Goal: Information Seeking & Learning: Learn about a topic

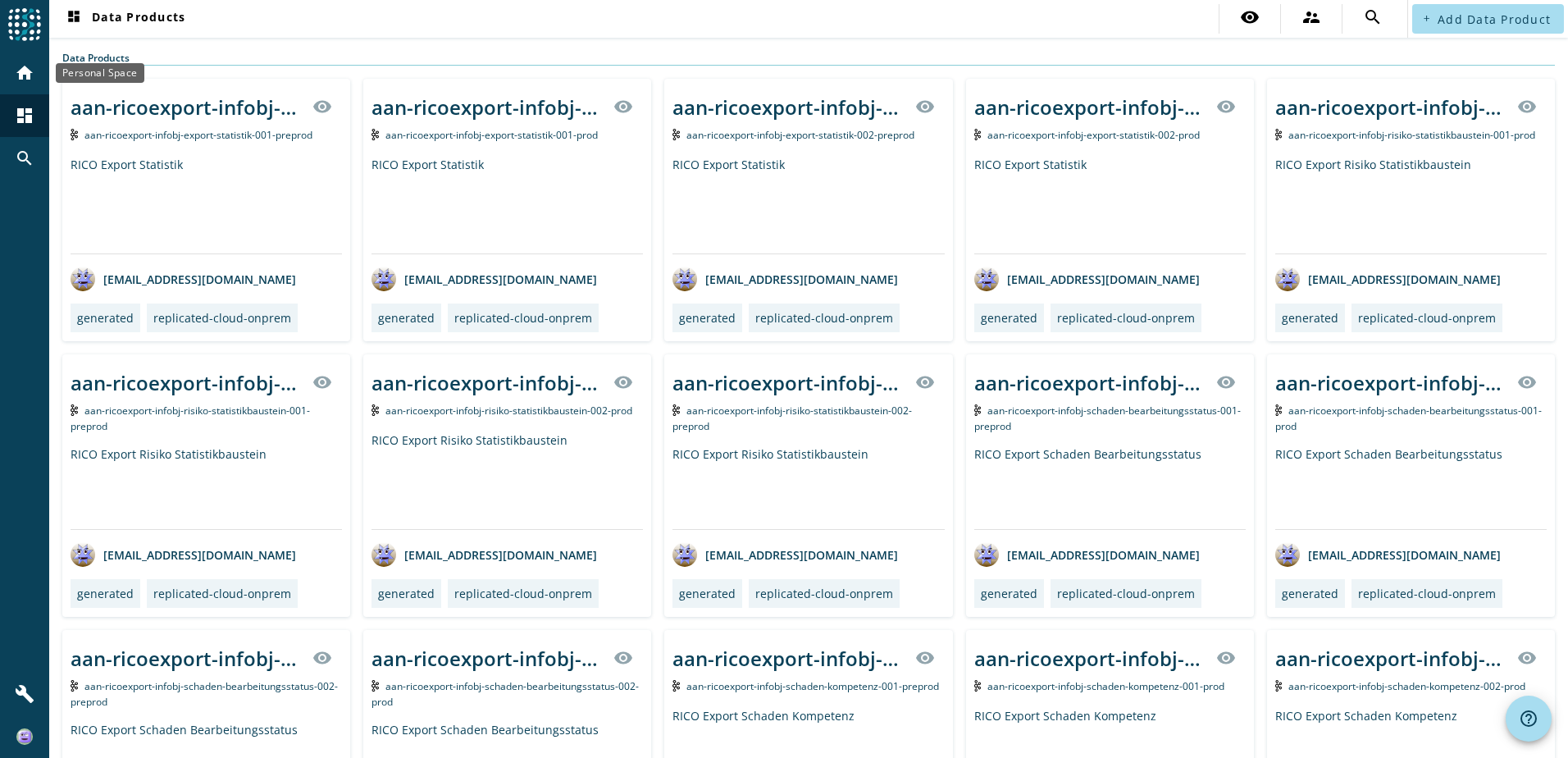
click at [0, 76] on html "menu Agoora home dashboard search build dashboard Data Products visibility supe…" at bounding box center [784, 379] width 1568 height 758
click at [18, 74] on mat-icon "home" at bounding box center [25, 73] width 20 height 20
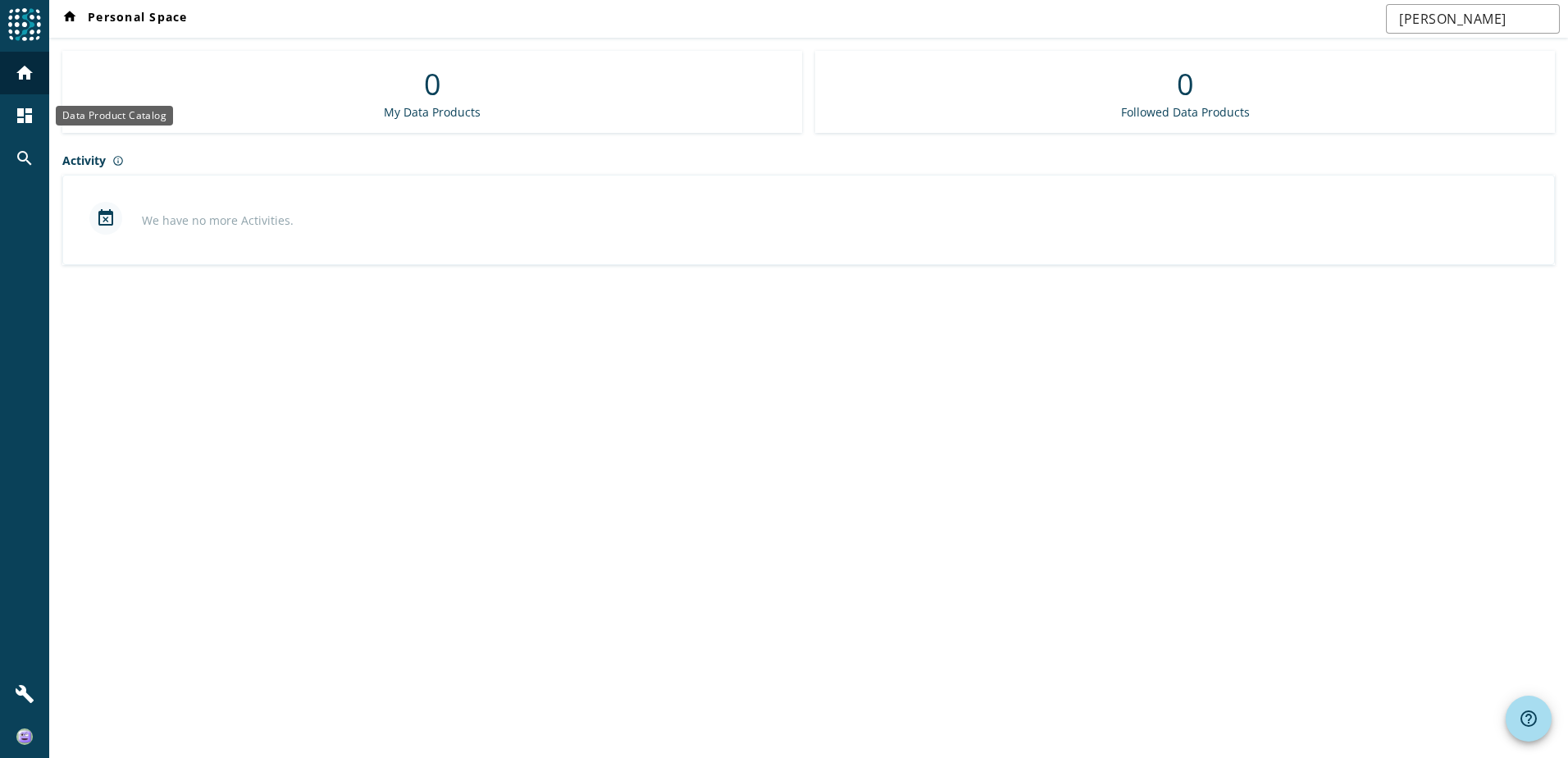
click at [29, 111] on mat-icon "dashboard" at bounding box center [25, 116] width 20 height 20
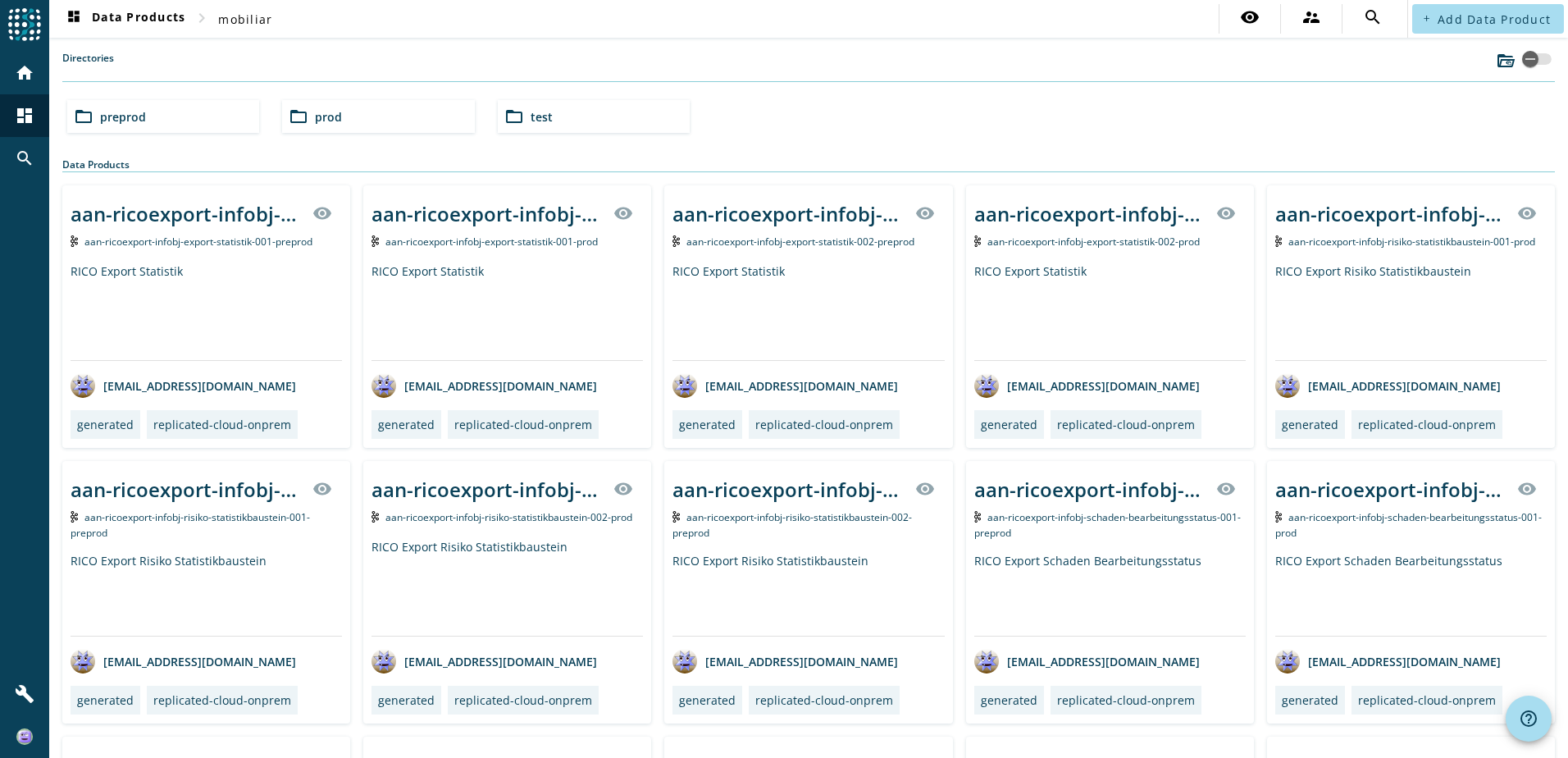
click at [364, 114] on div "folder_open prod" at bounding box center [378, 117] width 192 height 33
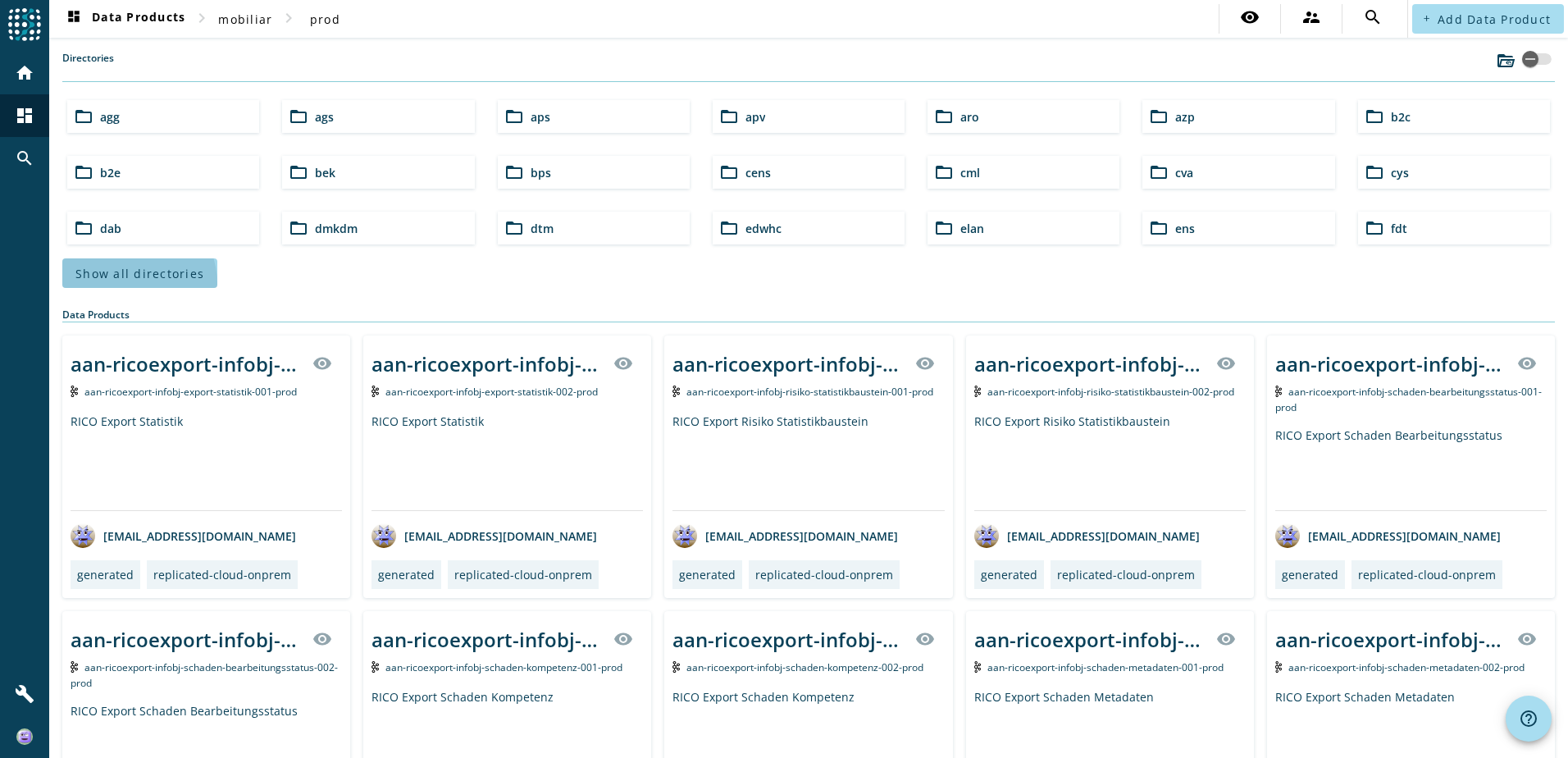
click at [130, 285] on span at bounding box center [140, 273] width 155 height 40
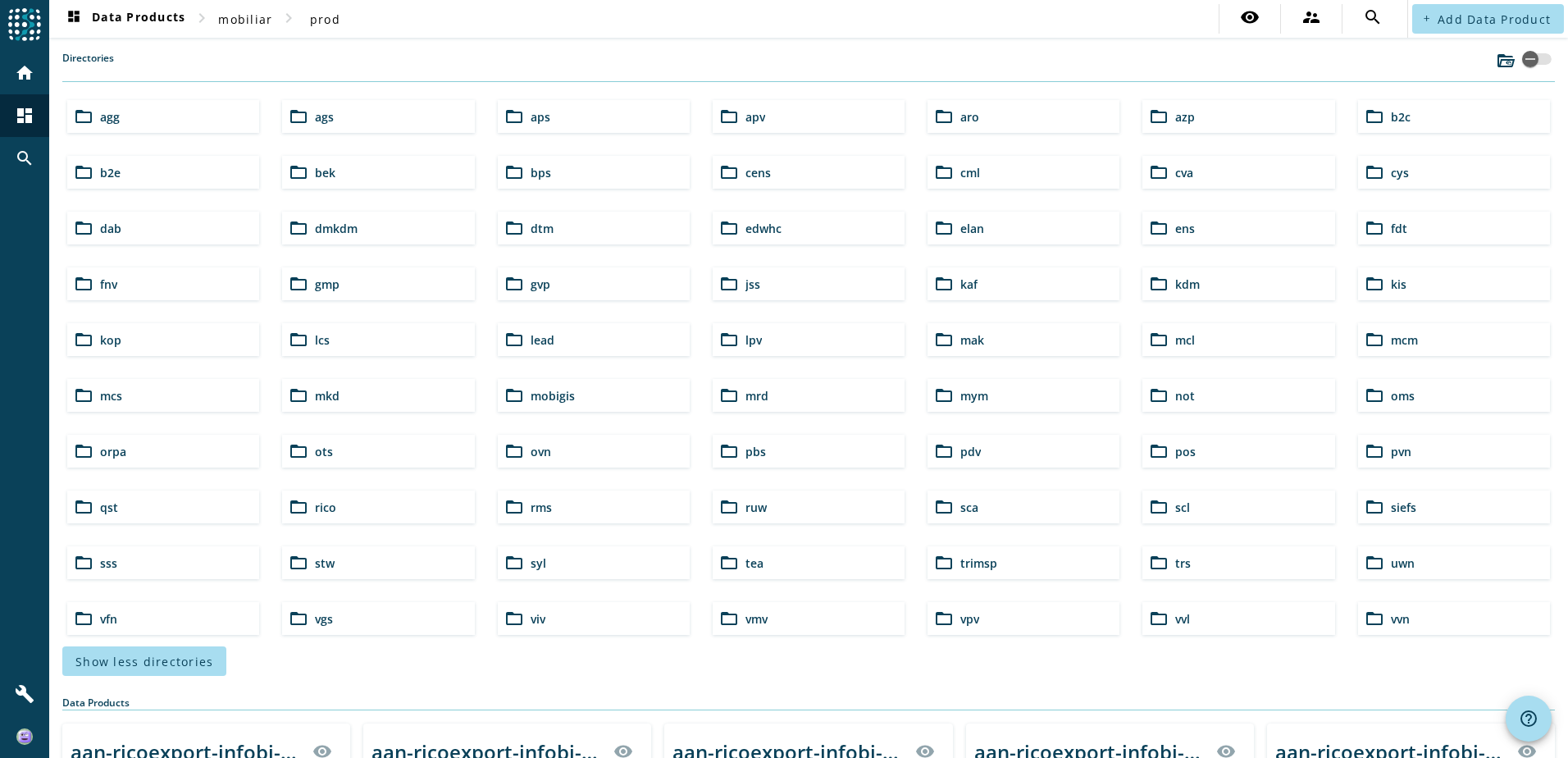
click at [1001, 452] on div "folder_open pdv" at bounding box center [1023, 451] width 192 height 33
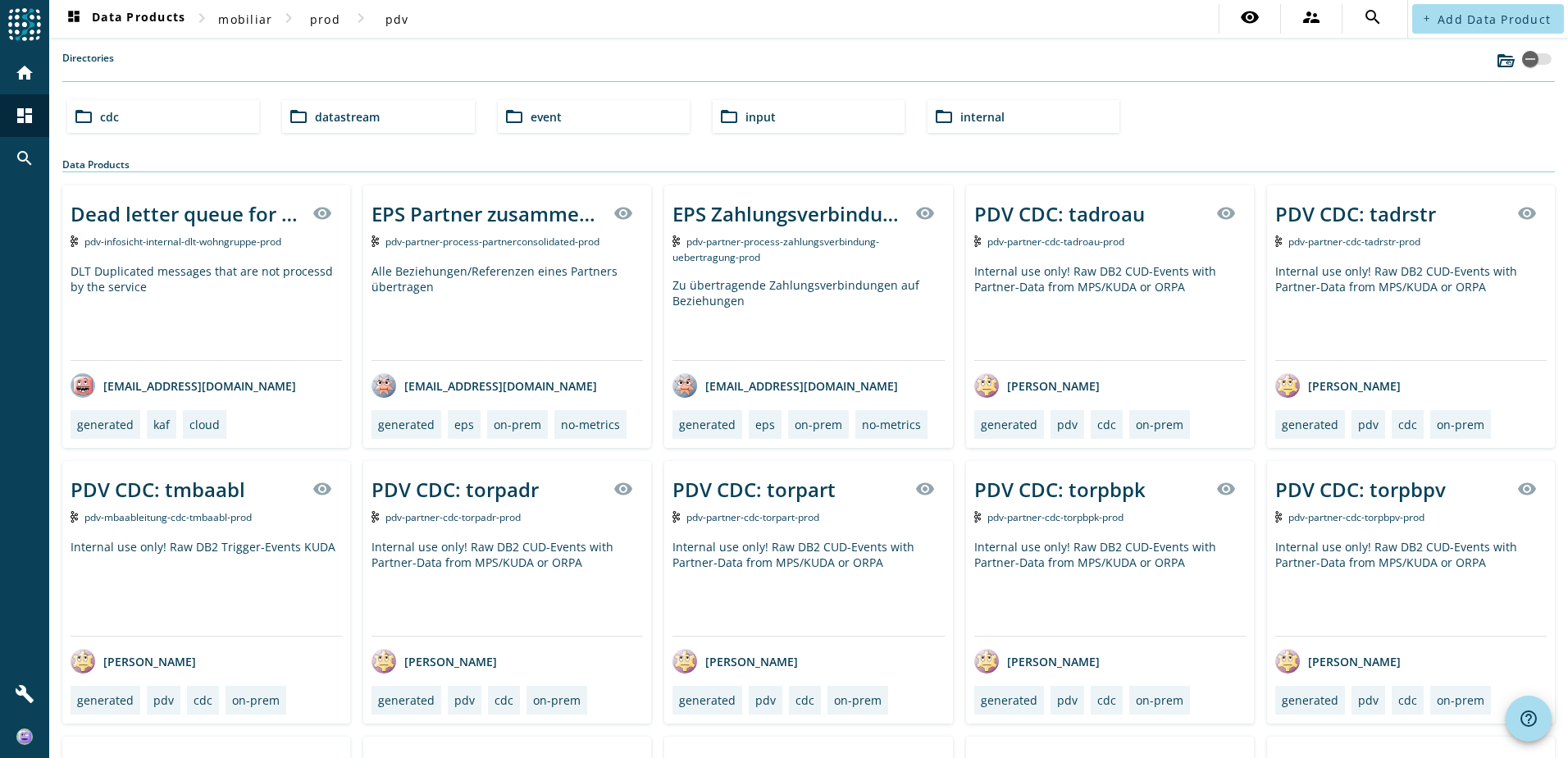
click at [351, 128] on div "folder_open datastream" at bounding box center [378, 117] width 192 height 33
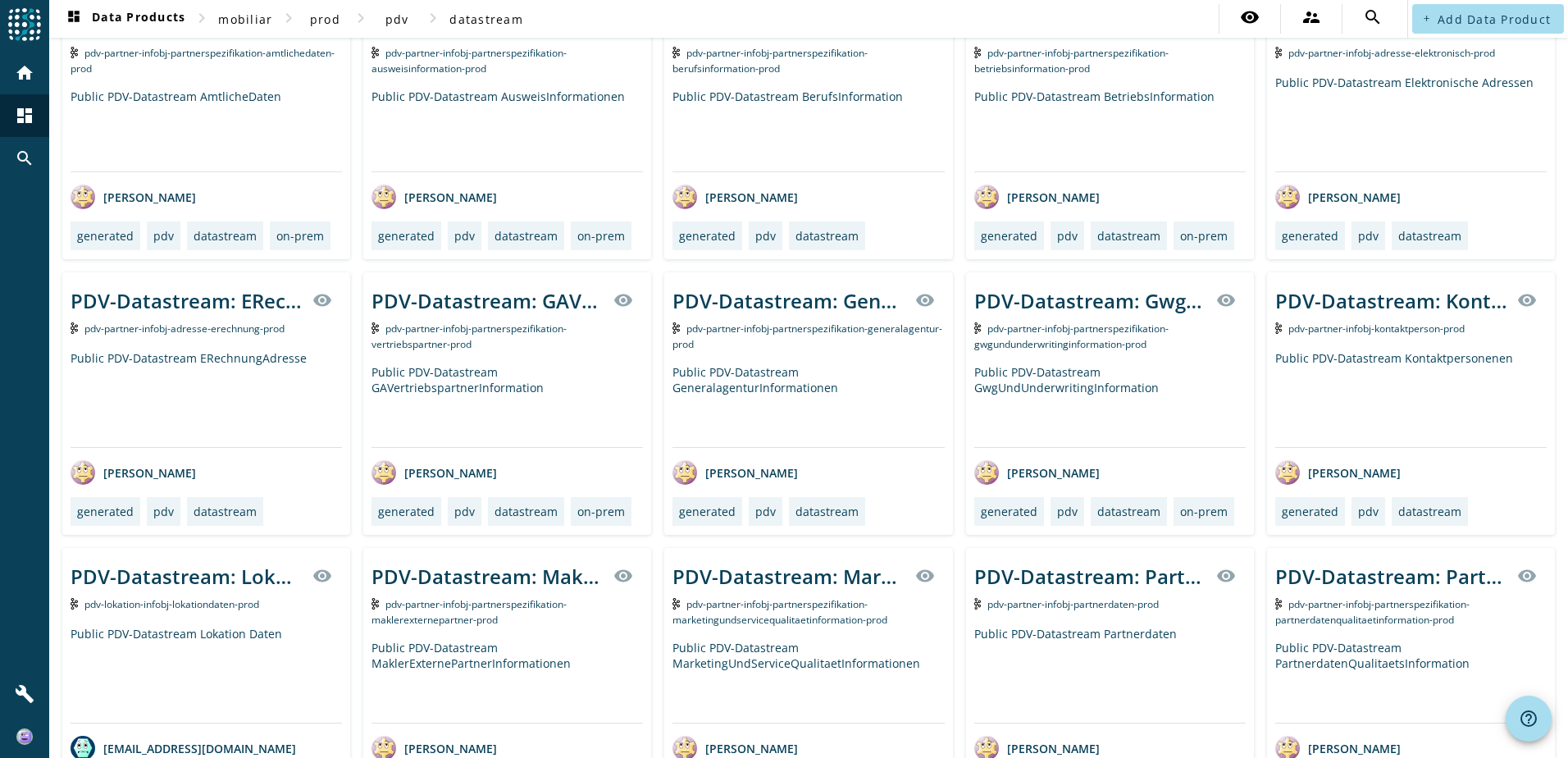
scroll to position [164, 0]
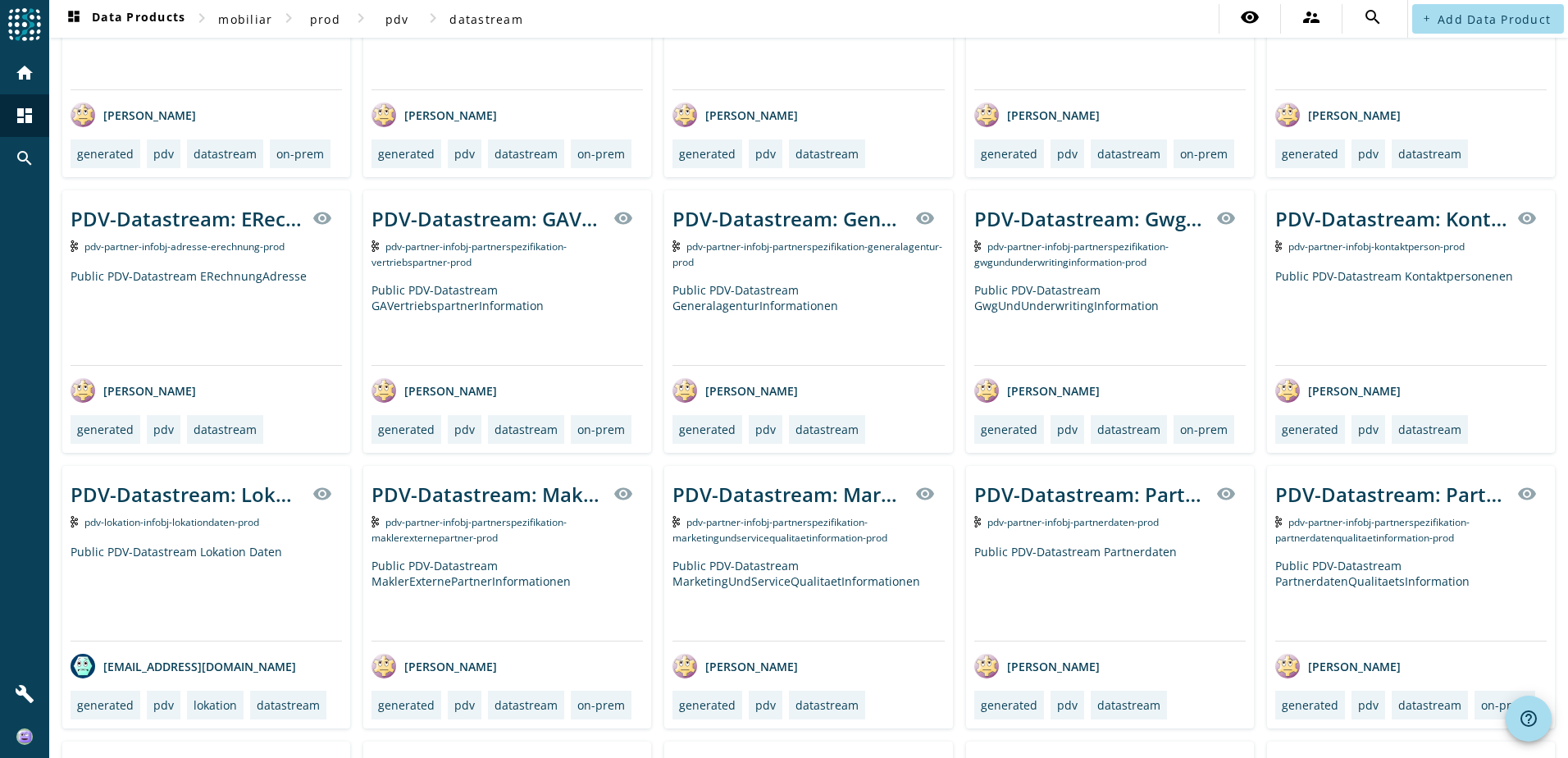
click at [1072, 553] on div "Public PDV-Datastream Partnerdaten" at bounding box center [1110, 593] width 271 height 97
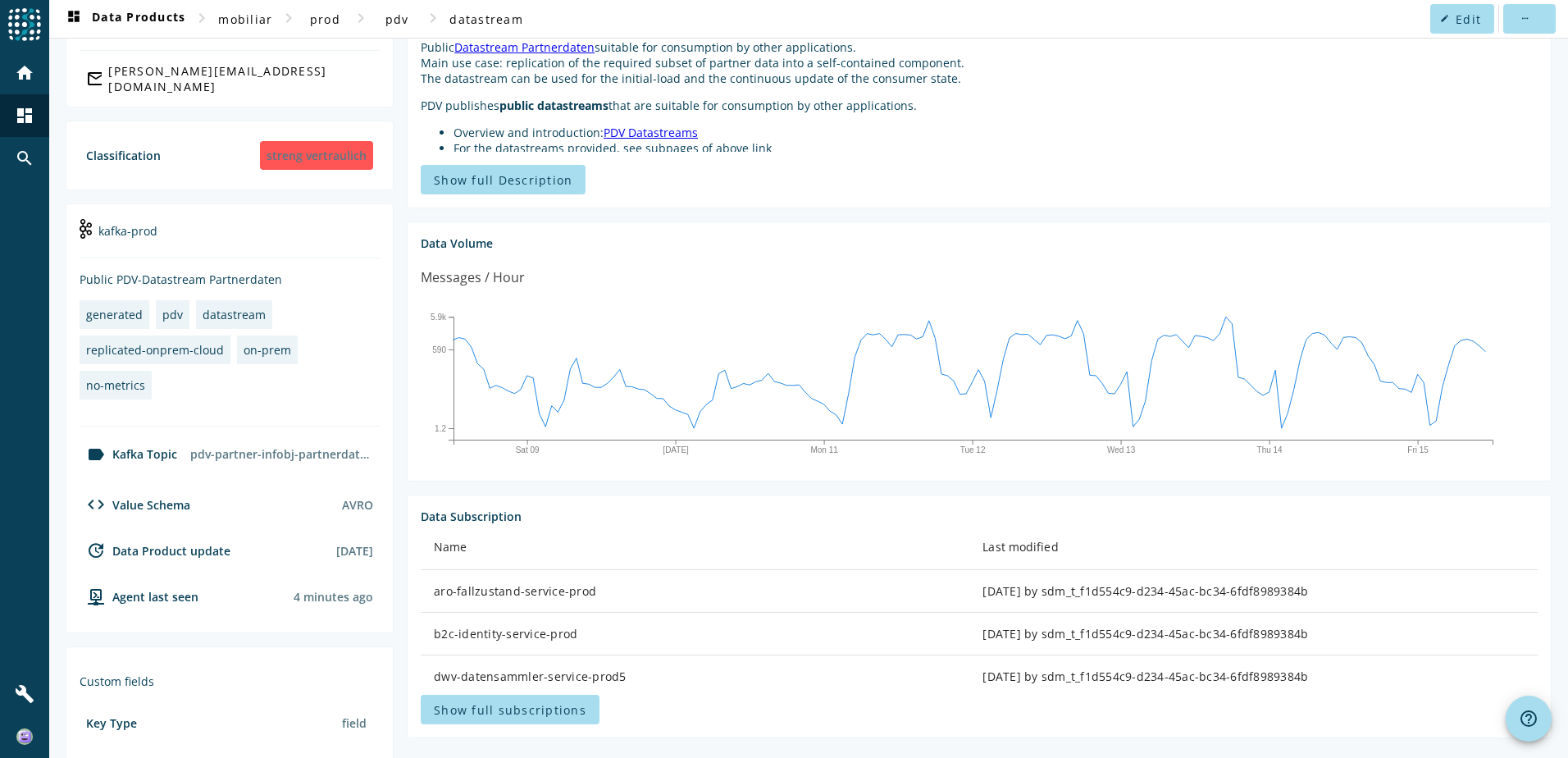
scroll to position [212, 0]
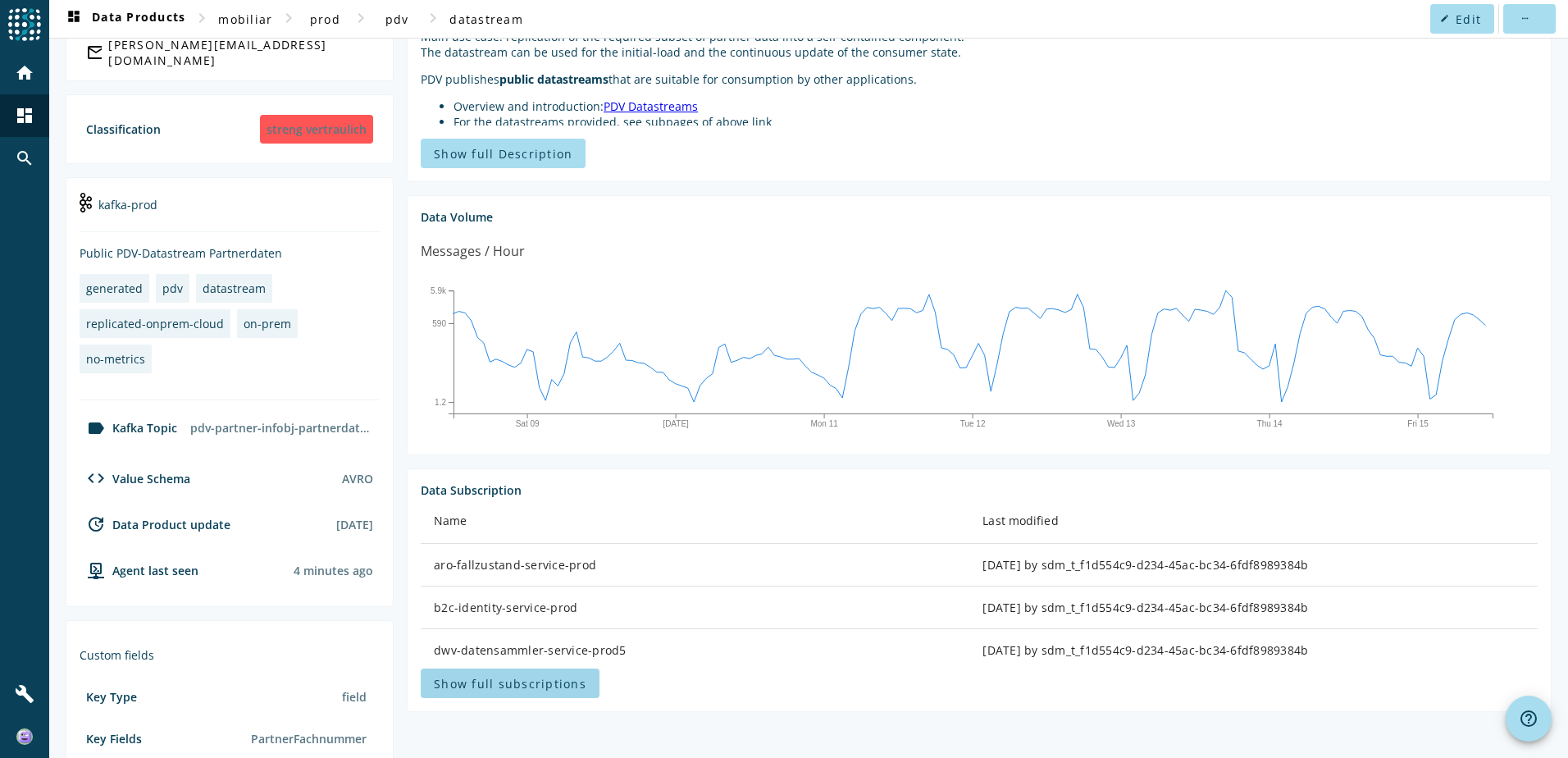
click at [495, 691] on span at bounding box center [509, 683] width 179 height 40
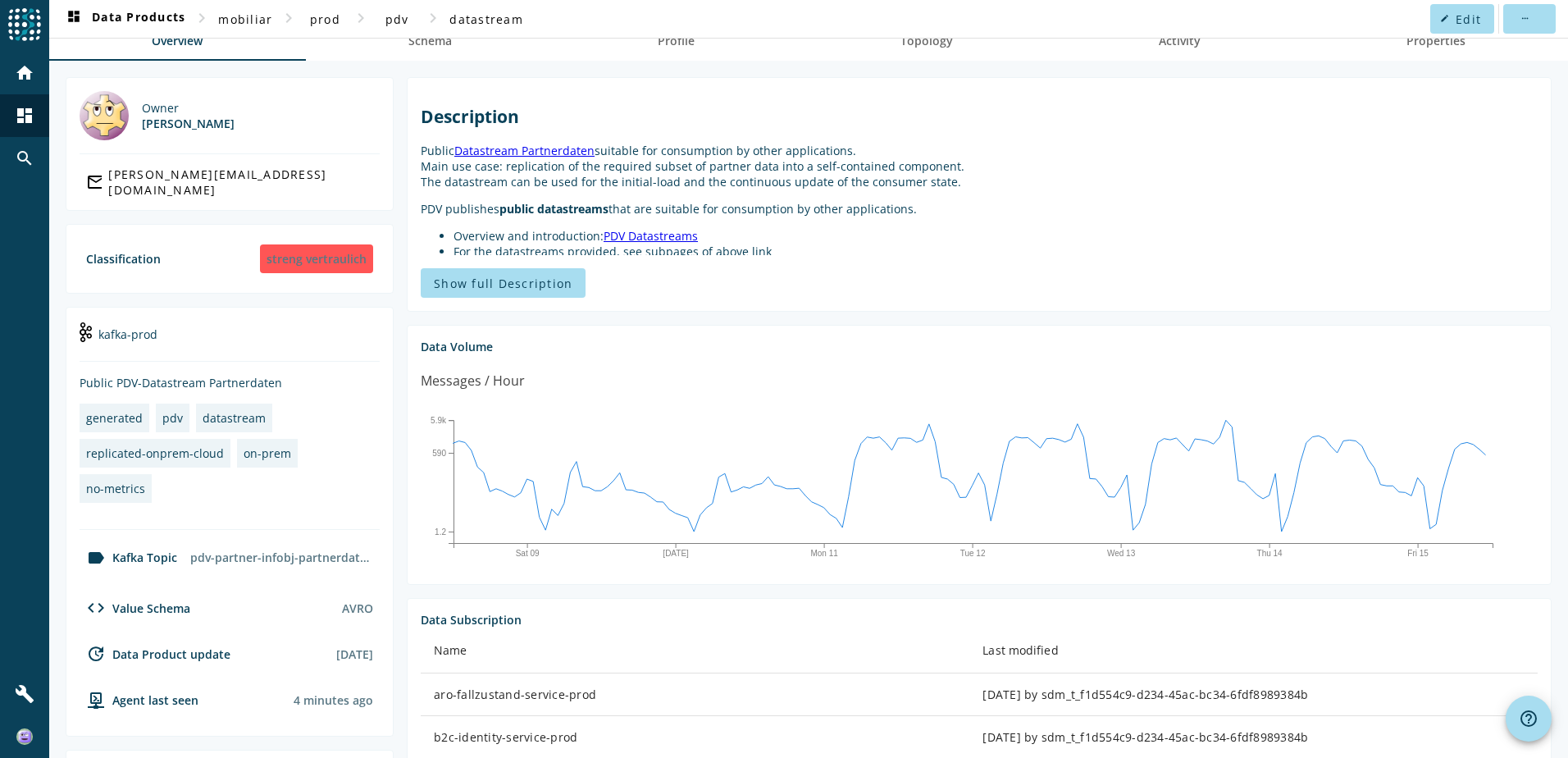
scroll to position [0, 0]
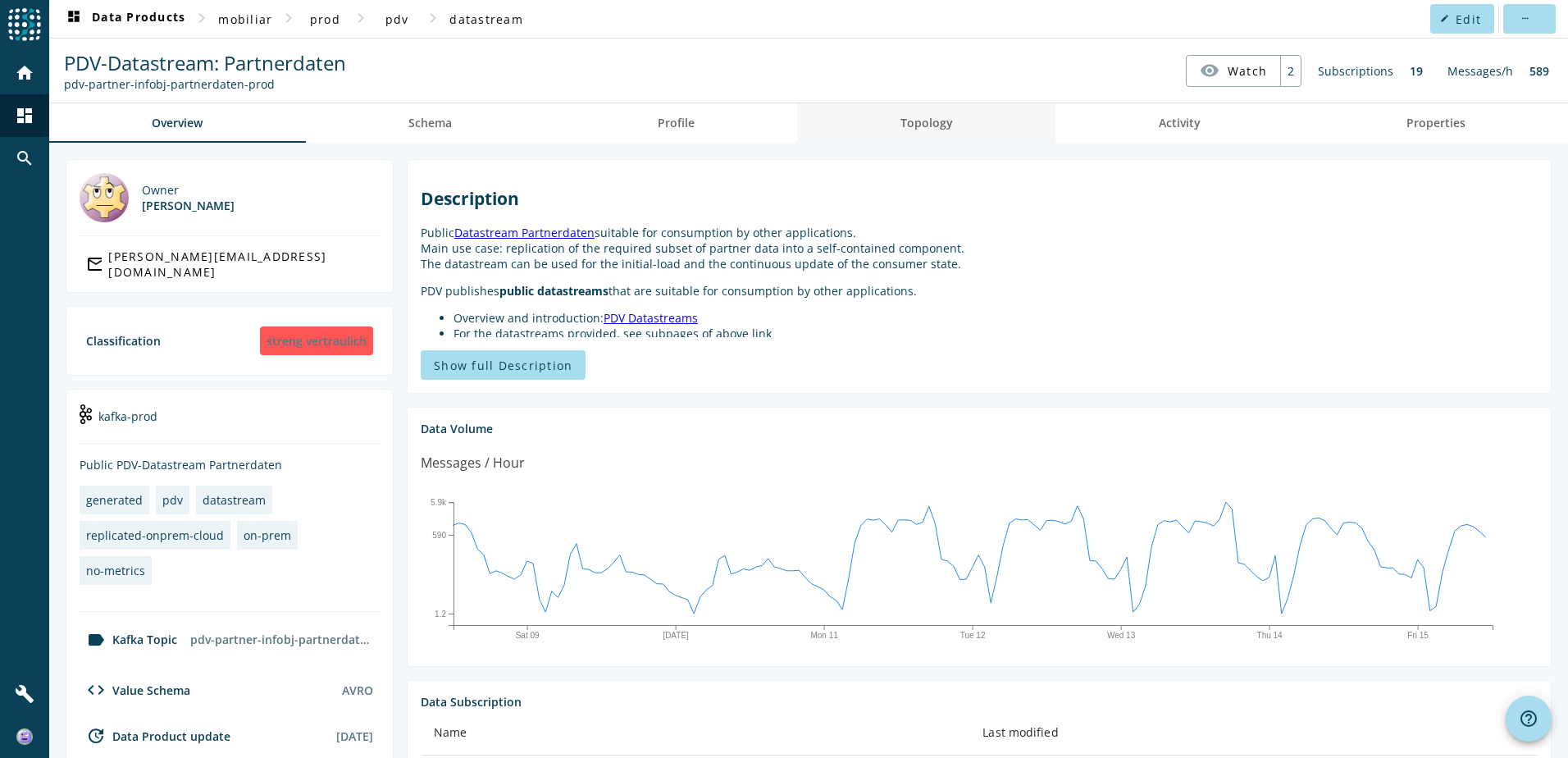
click at [921, 133] on span "Topology" at bounding box center [926, 123] width 53 height 40
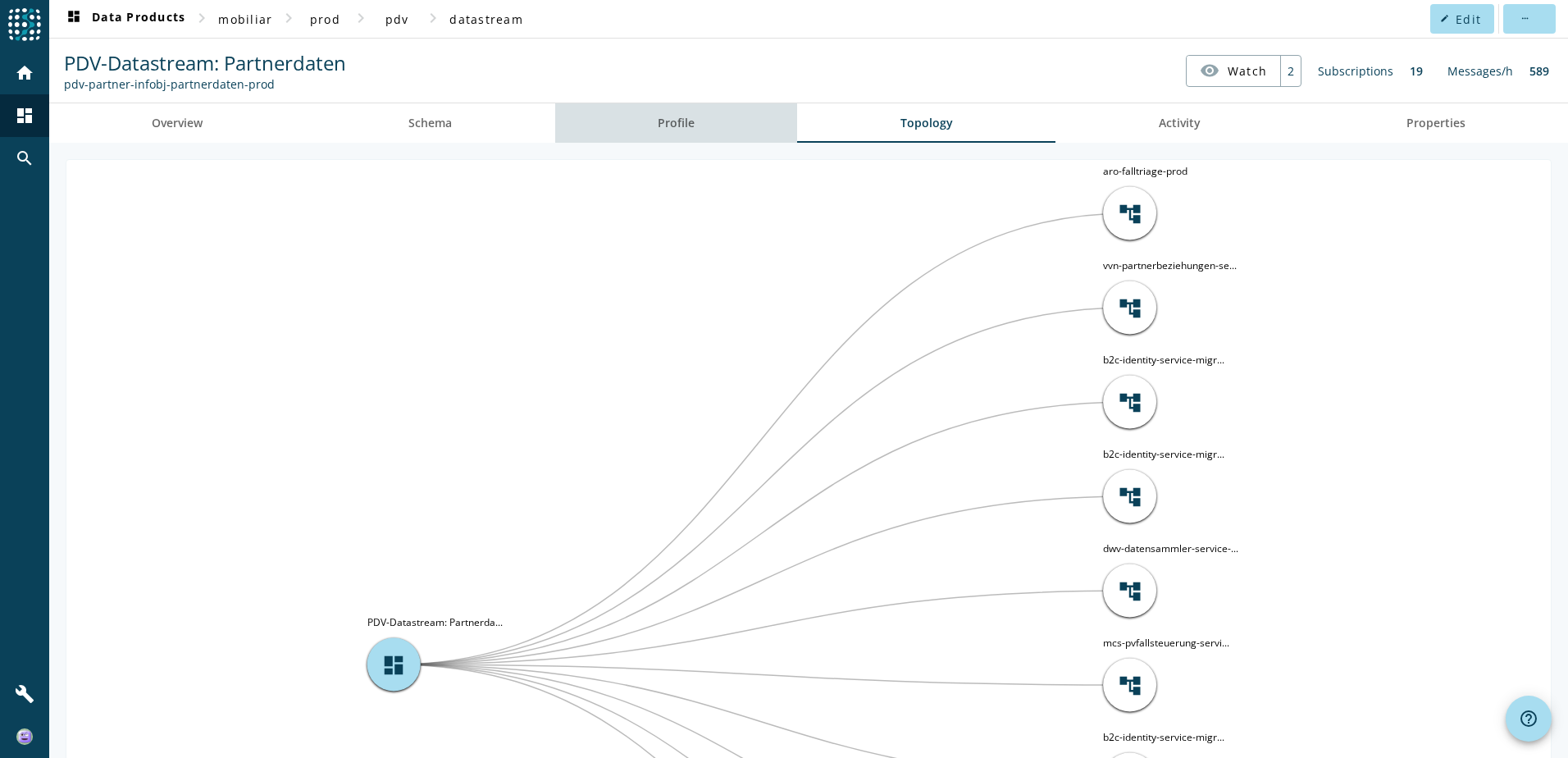
click at [683, 133] on span "Profile" at bounding box center [675, 123] width 37 height 40
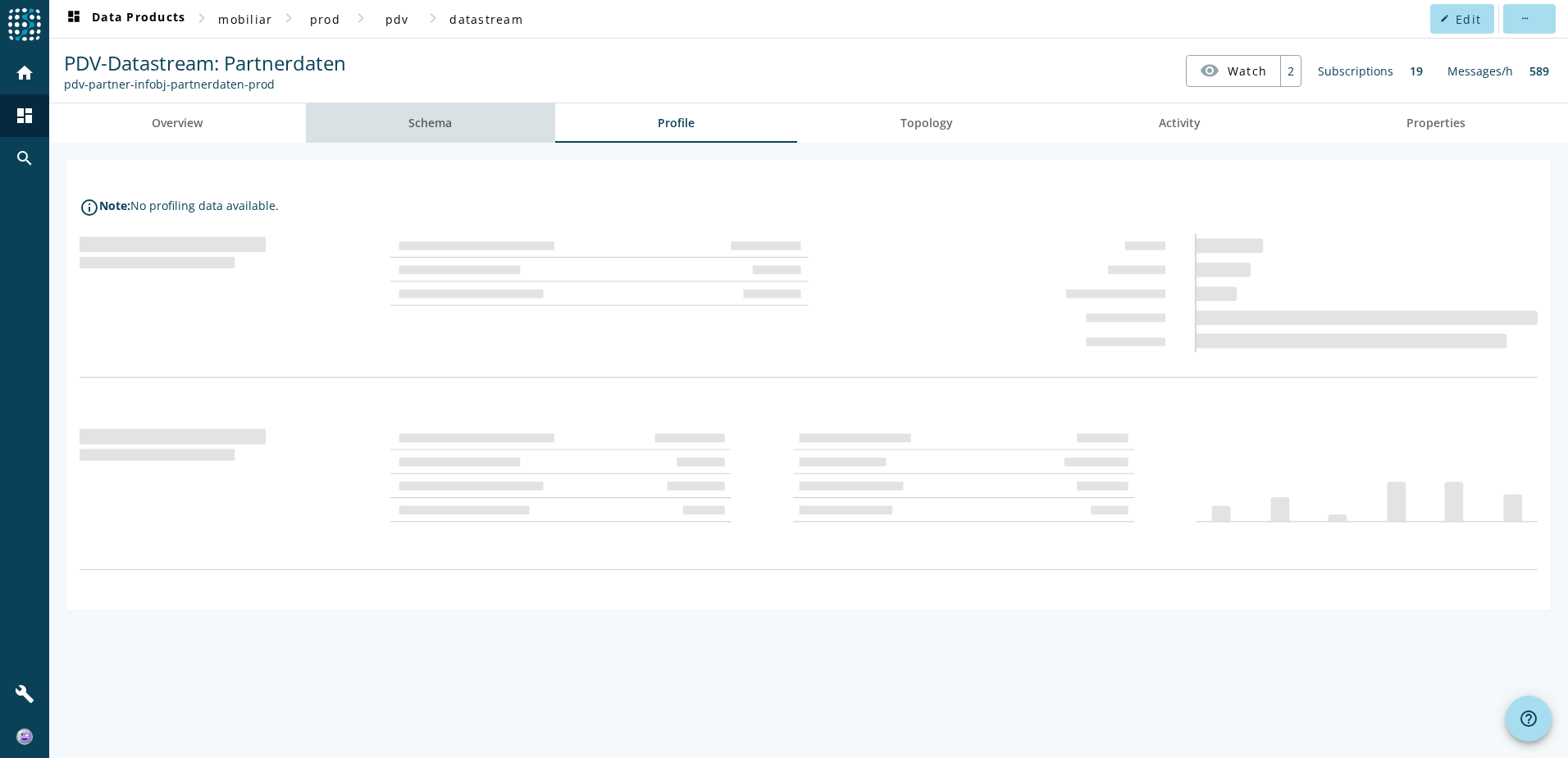
click at [471, 125] on link "Schema" at bounding box center [430, 123] width 249 height 40
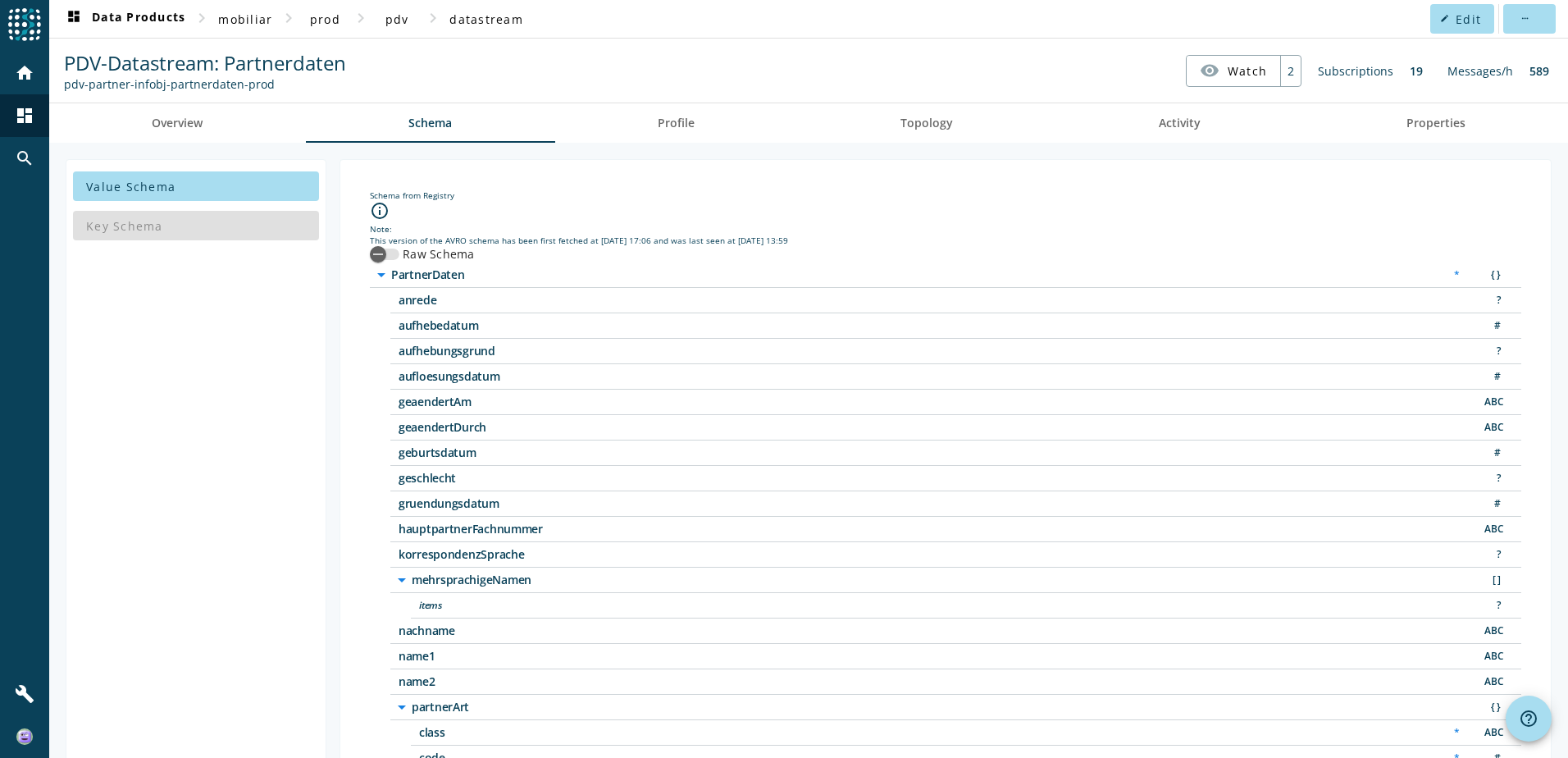
click at [159, 222] on div "Key Schema" at bounding box center [196, 226] width 246 height 40
click at [139, 231] on div "Key Schema" at bounding box center [196, 226] width 246 height 40
click at [519, 220] on div "info_outline" at bounding box center [944, 212] width 1151 height 22
click at [377, 211] on icon "info_outline" at bounding box center [379, 211] width 20 height 20
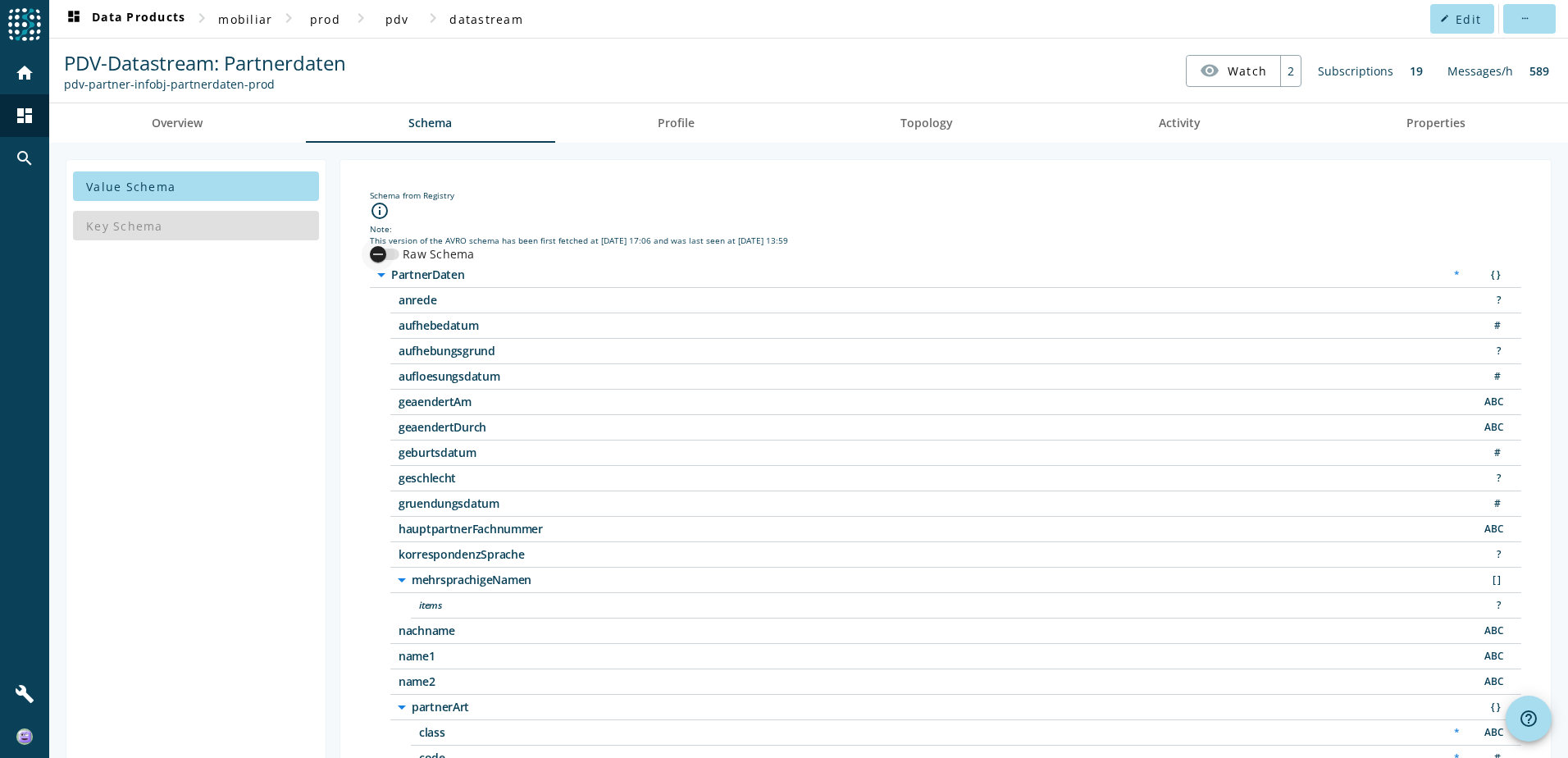
click at [382, 256] on icon "button" at bounding box center [378, 254] width 15 height 15
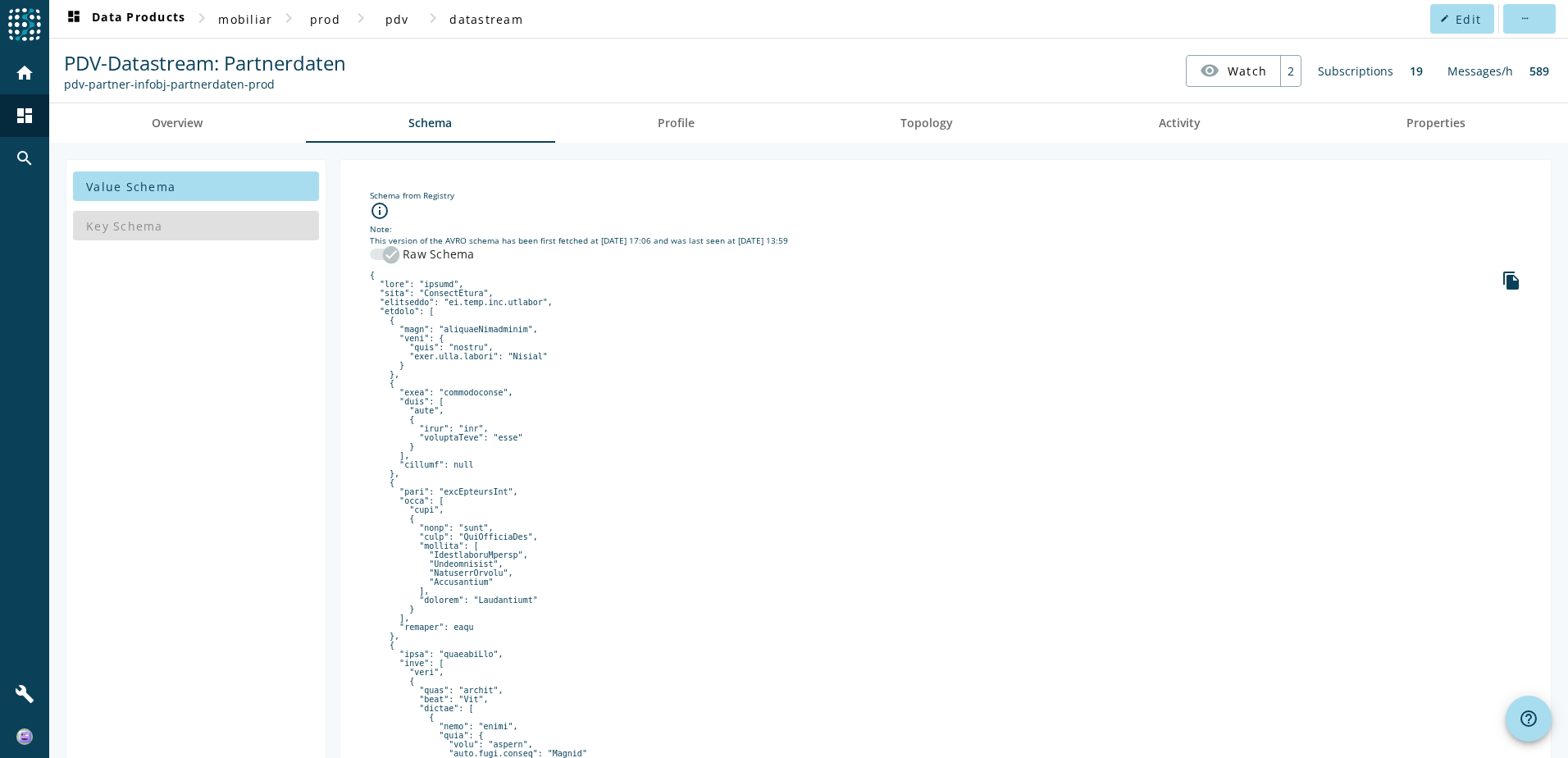
click at [384, 253] on icon "button" at bounding box center [391, 254] width 15 height 15
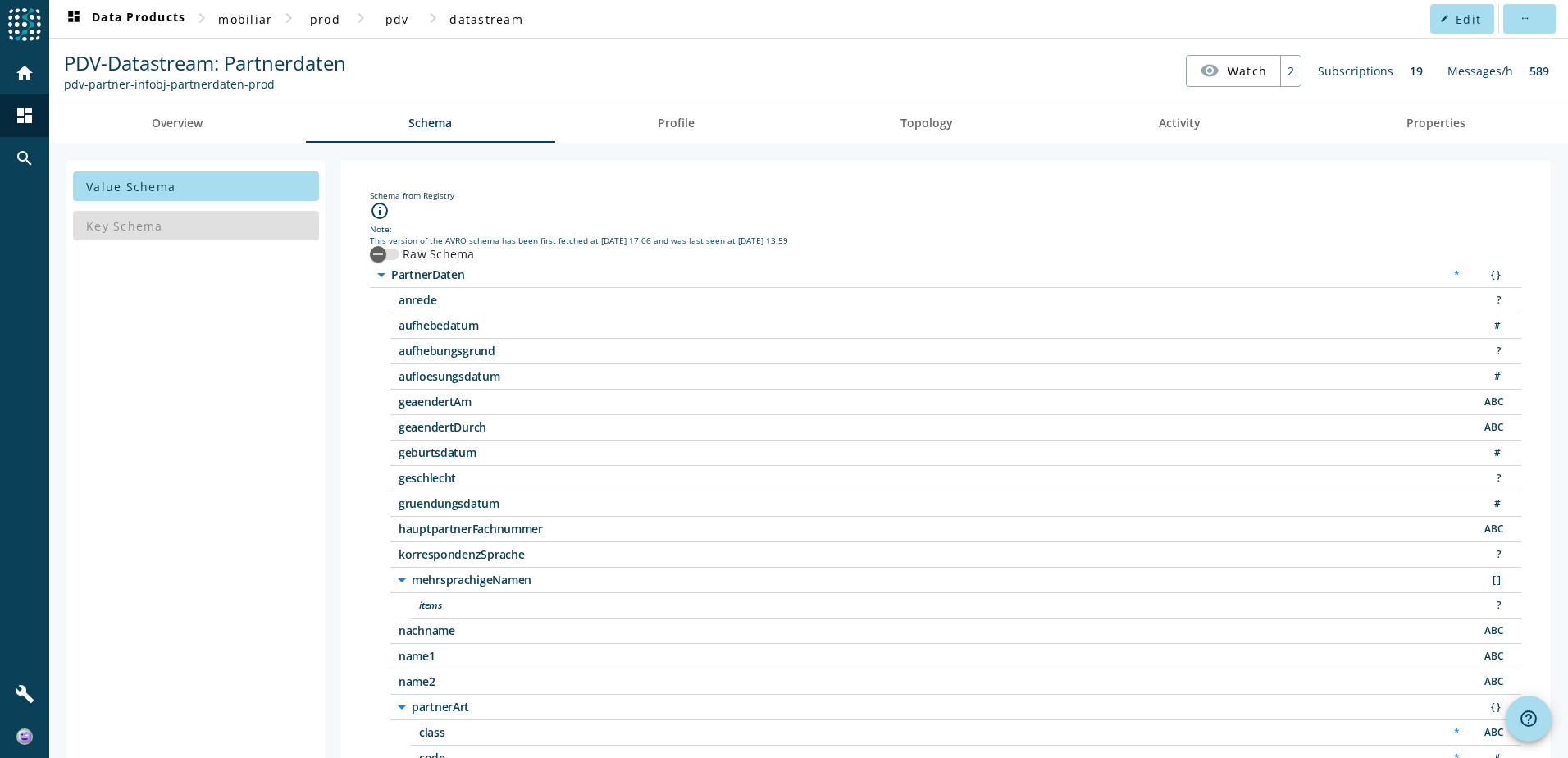
click at [205, 230] on div "Key Schema" at bounding box center [196, 226] width 246 height 40
click at [1182, 127] on span "Activity" at bounding box center [1179, 123] width 42 height 12
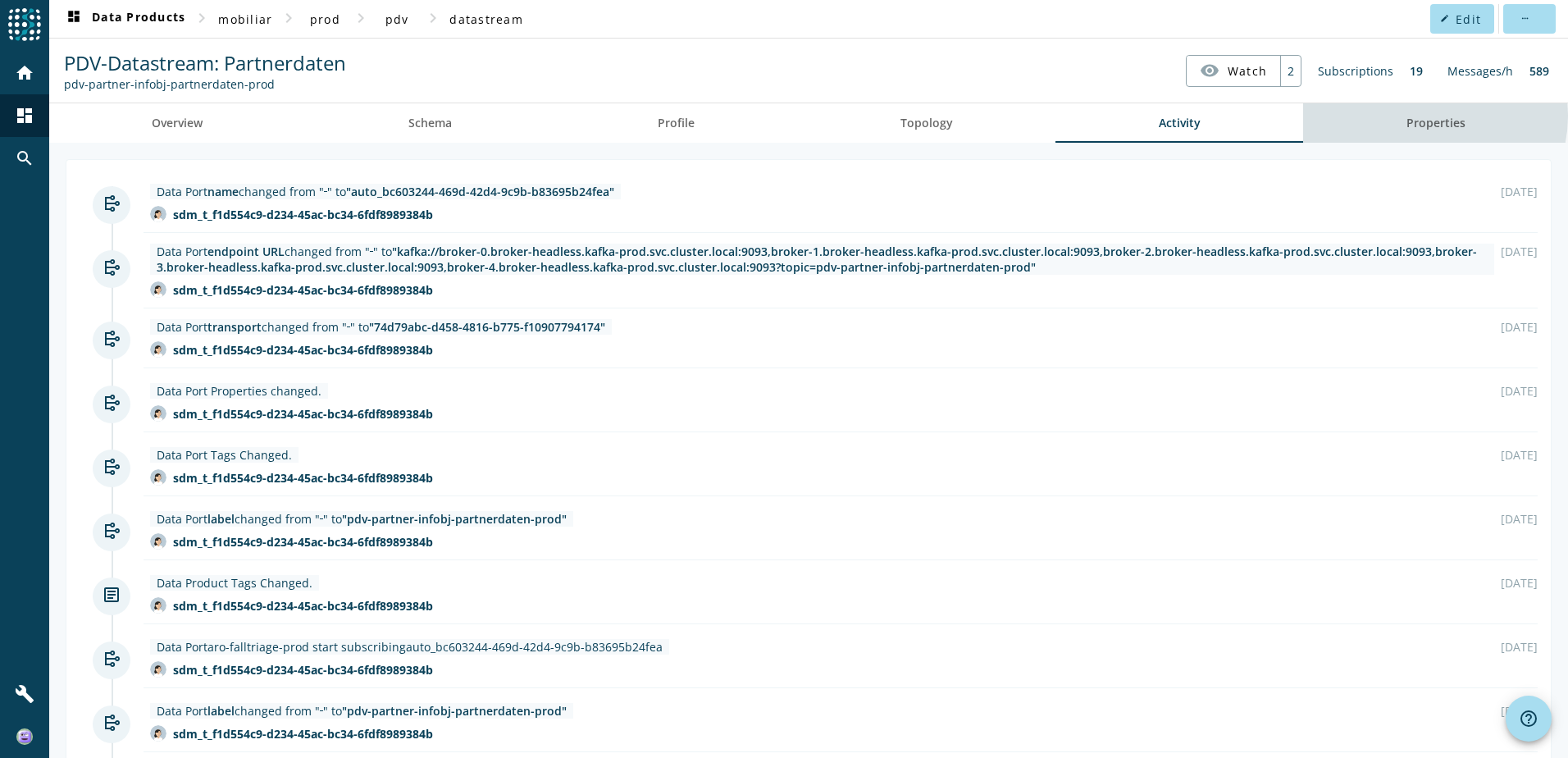
click at [1413, 118] on span "Properties" at bounding box center [1436, 123] width 59 height 12
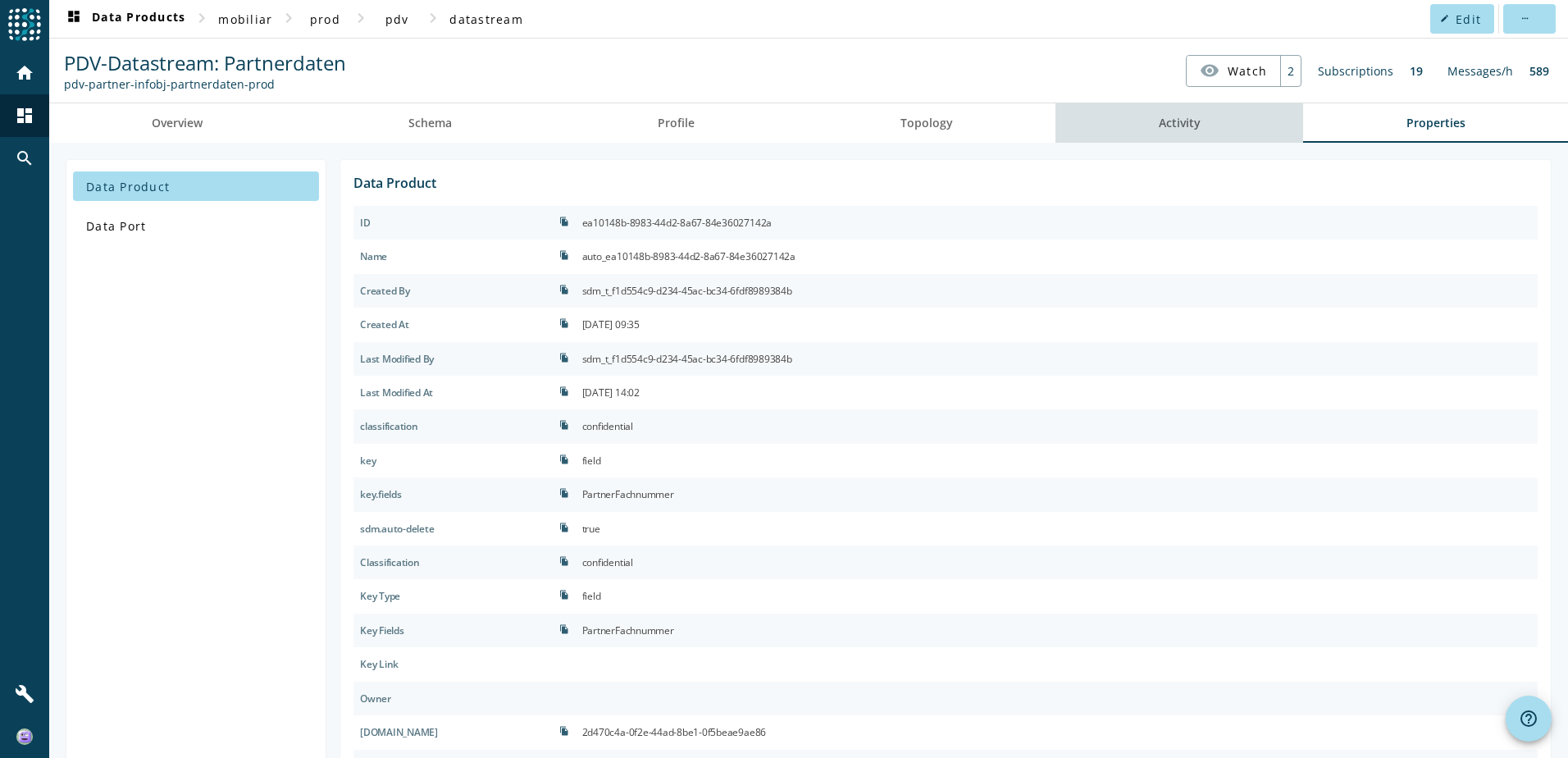
click at [1181, 136] on span "Activity" at bounding box center [1179, 123] width 42 height 40
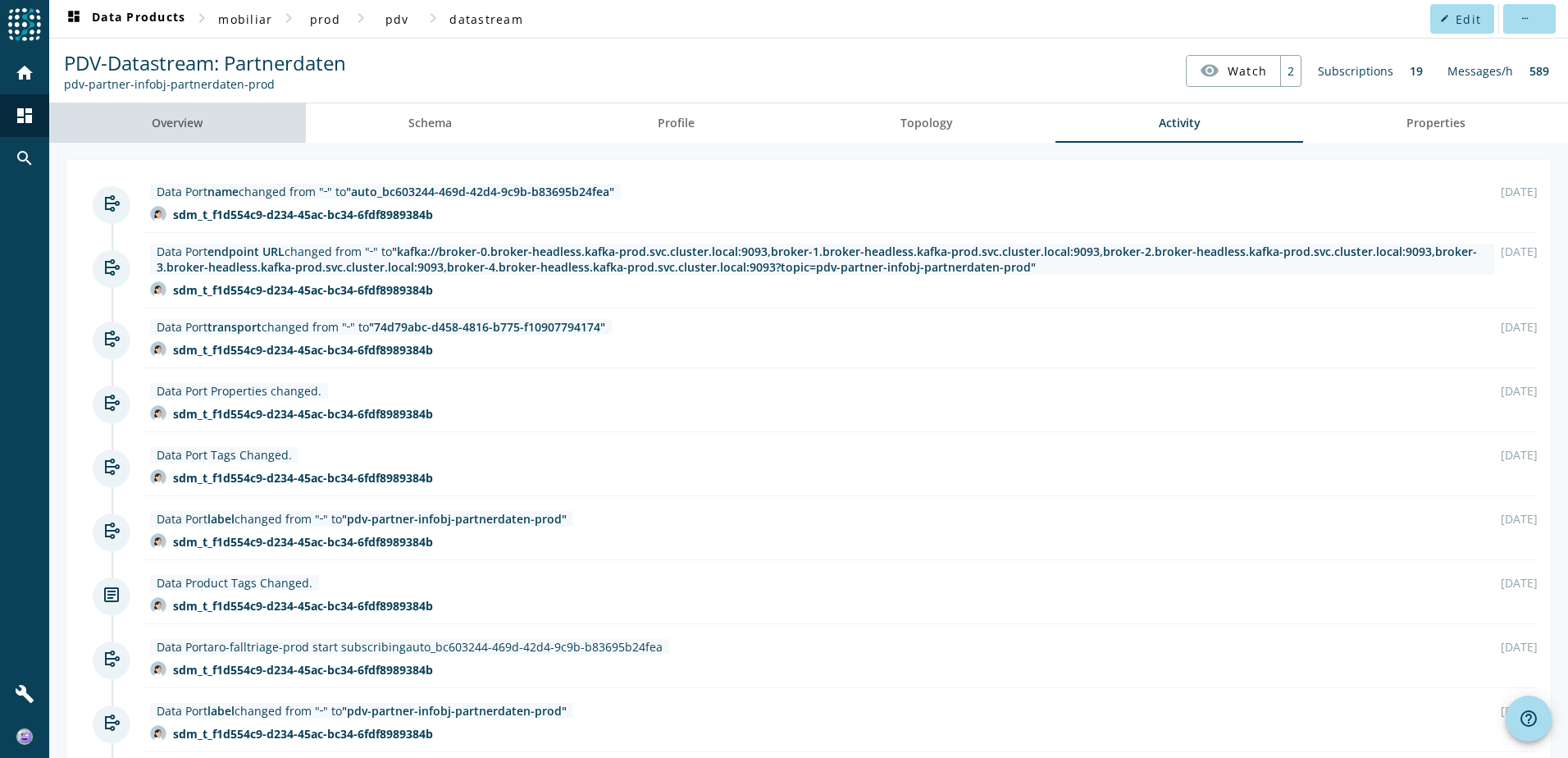
click at [221, 128] on link "Overview" at bounding box center [178, 123] width 257 height 40
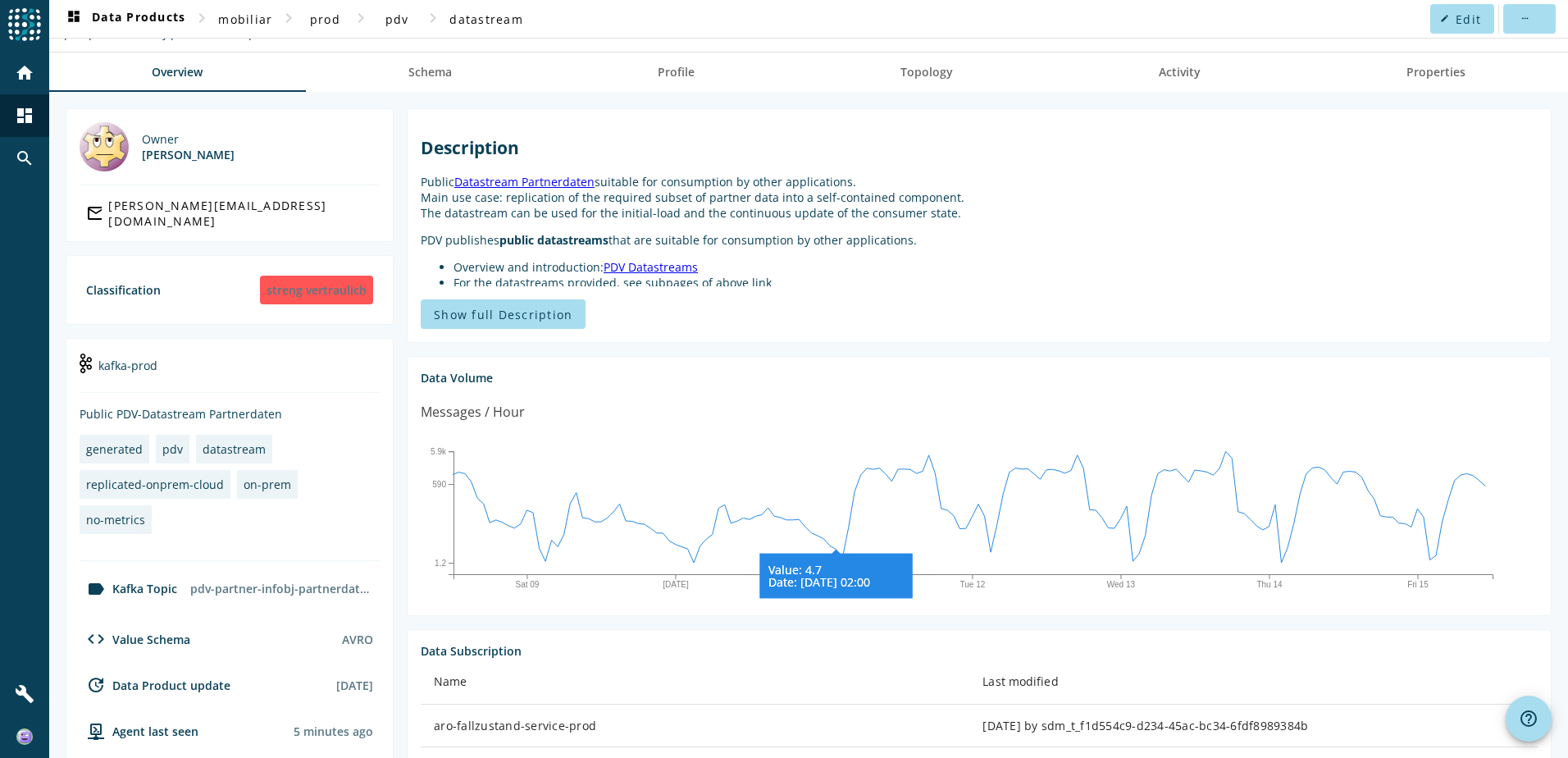
scroll to position [48, 0]
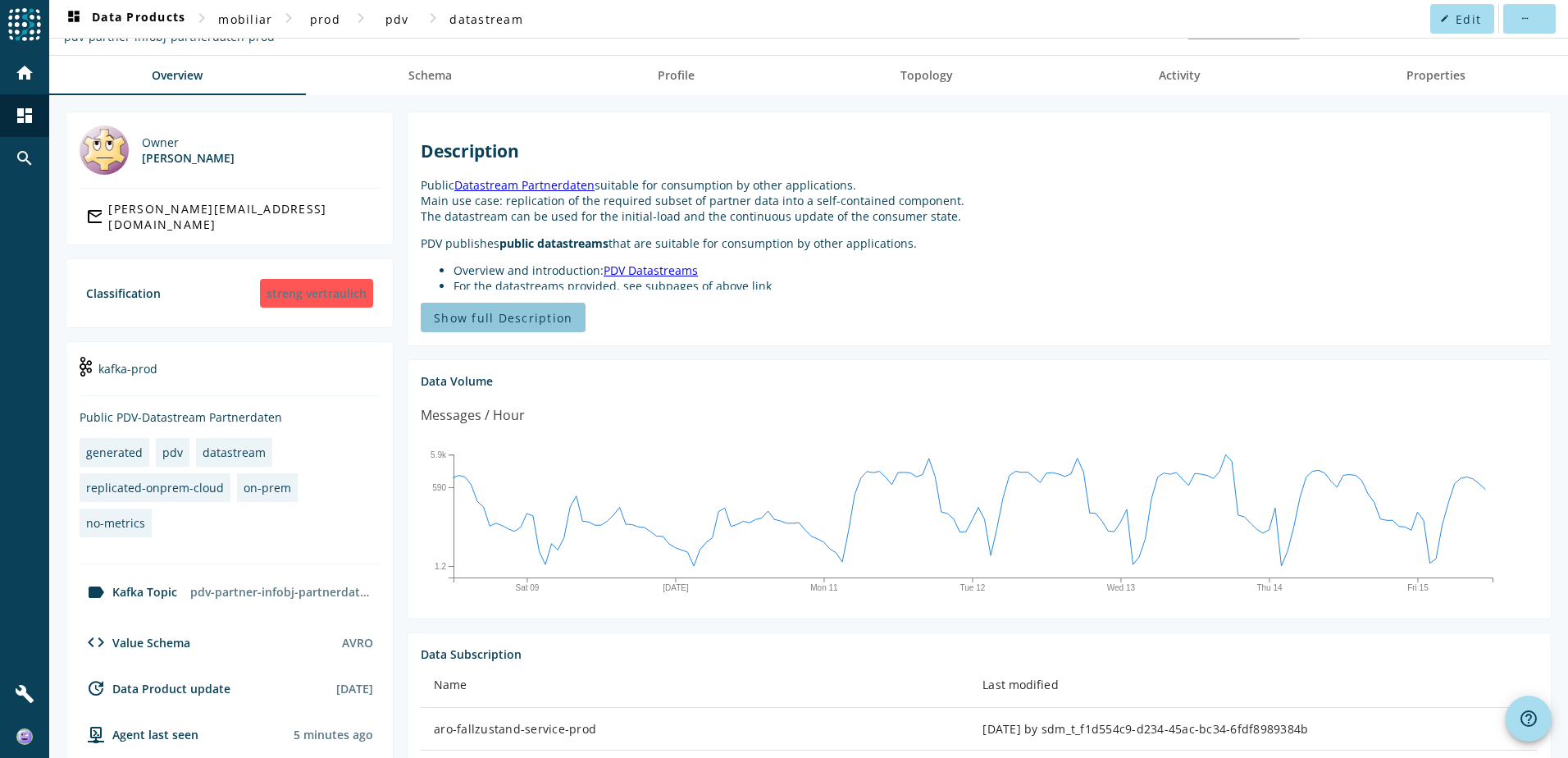
click at [568, 323] on span "Show full Description" at bounding box center [503, 318] width 138 height 16
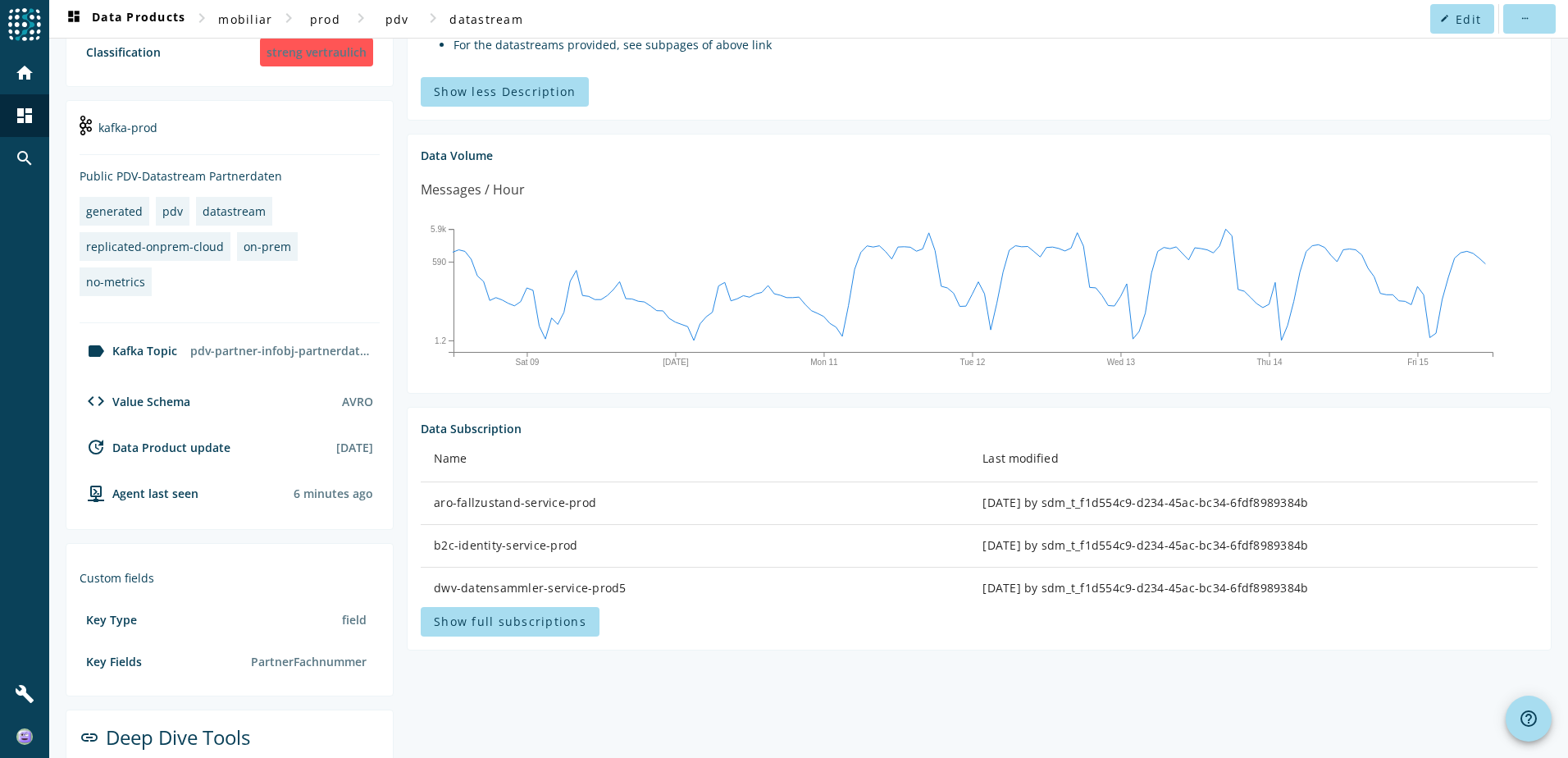
scroll to position [129, 0]
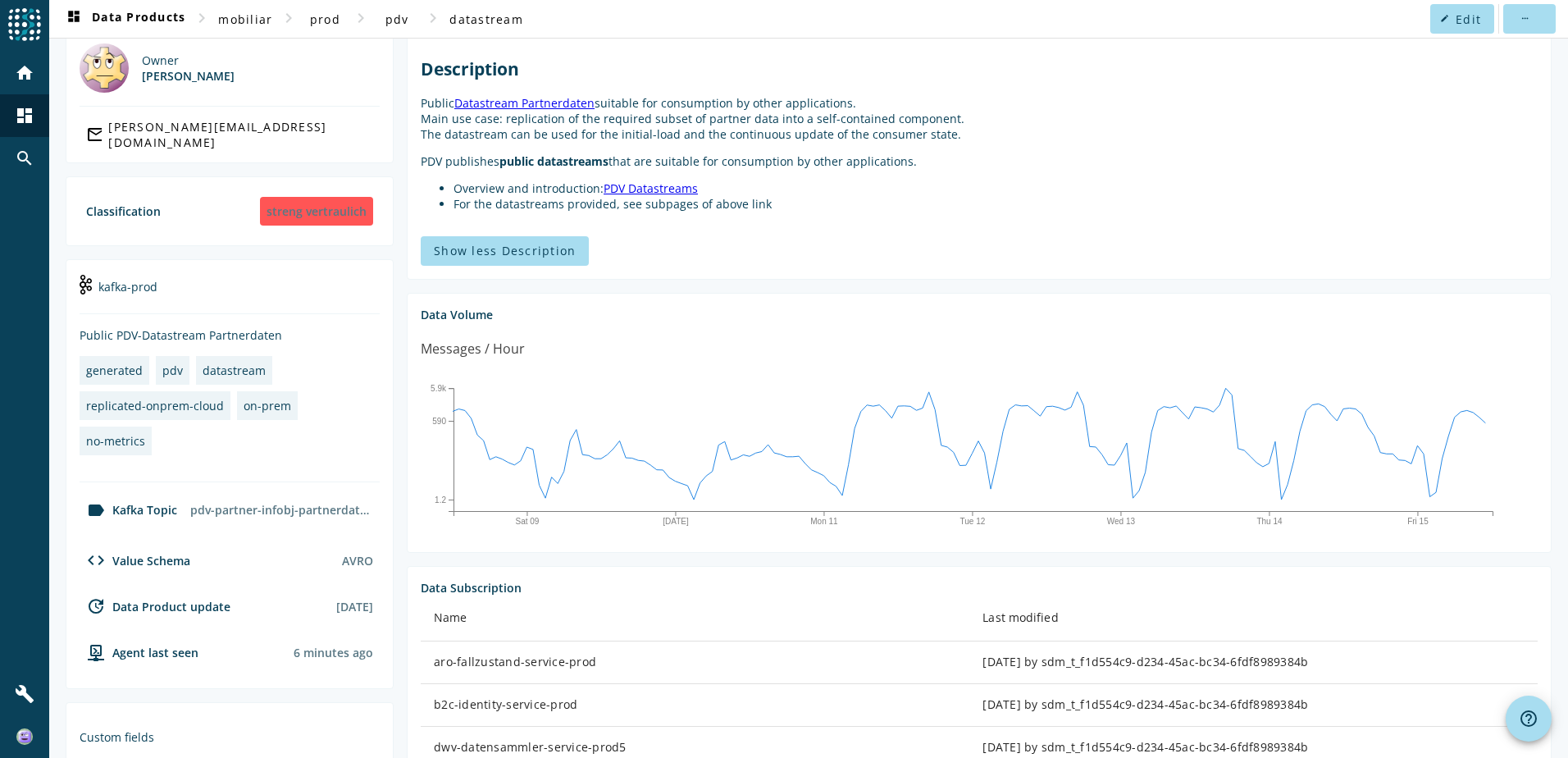
click at [665, 44] on div "Description Public Datastream Partnerdaten suitable for consumption by other ap…" at bounding box center [978, 133] width 1116 height 179
